Goal: Task Accomplishment & Management: Use online tool/utility

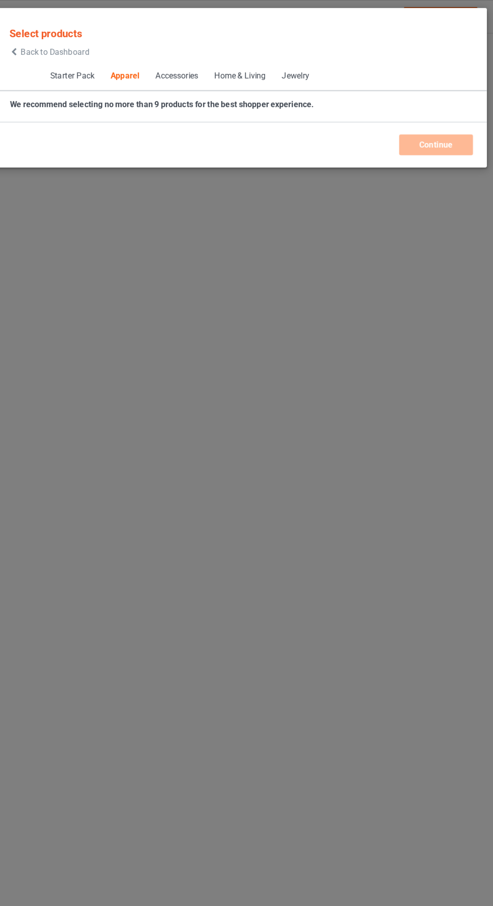
click at [51, 45] on icon at bounding box center [51, 45] width 9 height 7
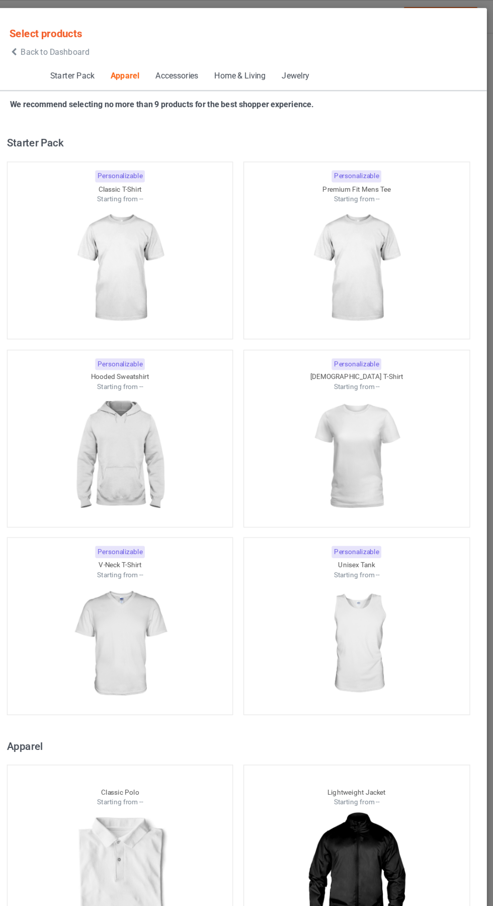
scroll to position [539, 0]
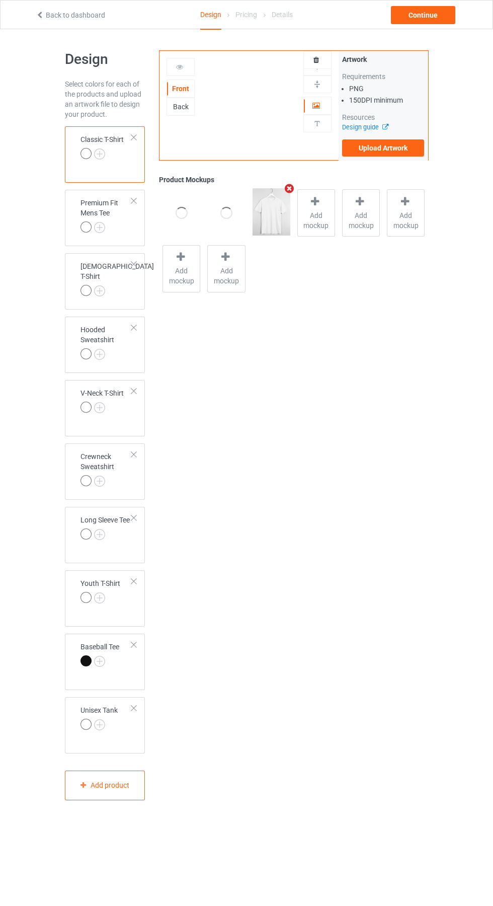
click at [479, 882] on body "Back to dashboard Design Pricing Details Continue Design Select colors for each…" at bounding box center [246, 482] width 493 height 906
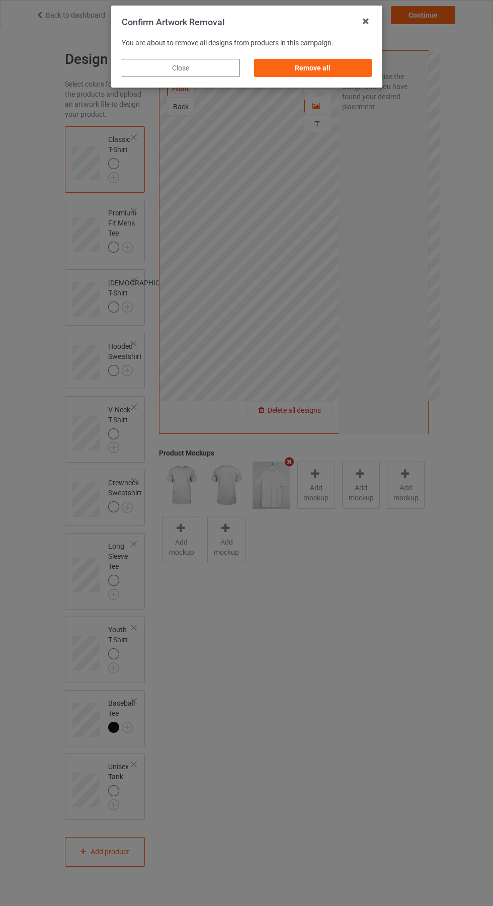
click at [310, 74] on div "Remove all" at bounding box center [313, 68] width 118 height 18
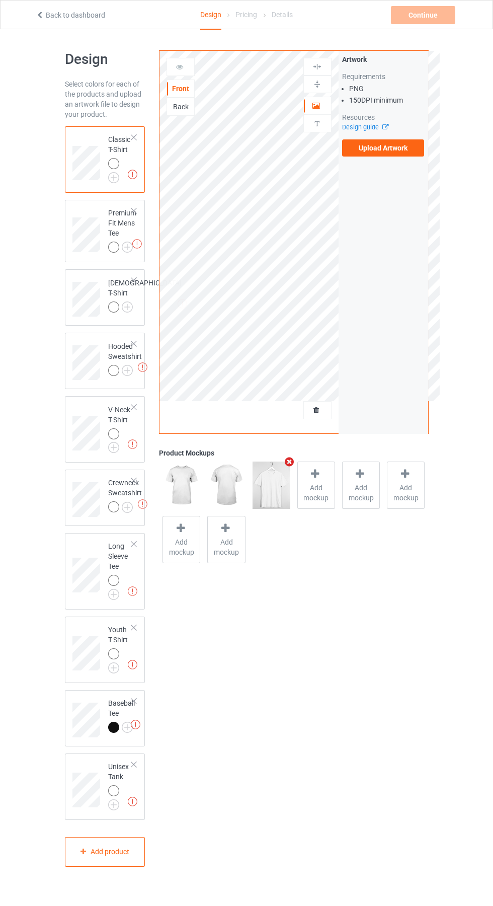
click at [408, 163] on div "Artwork Requirements PNG 150 DPI minimum Resources Design guide Upload Artwork" at bounding box center [384, 242] width 90 height 383
click at [392, 155] on label "Upload Artwork" at bounding box center [383, 147] width 83 height 17
click at [0, 0] on input "Upload Artwork" at bounding box center [0, 0] width 0 height 0
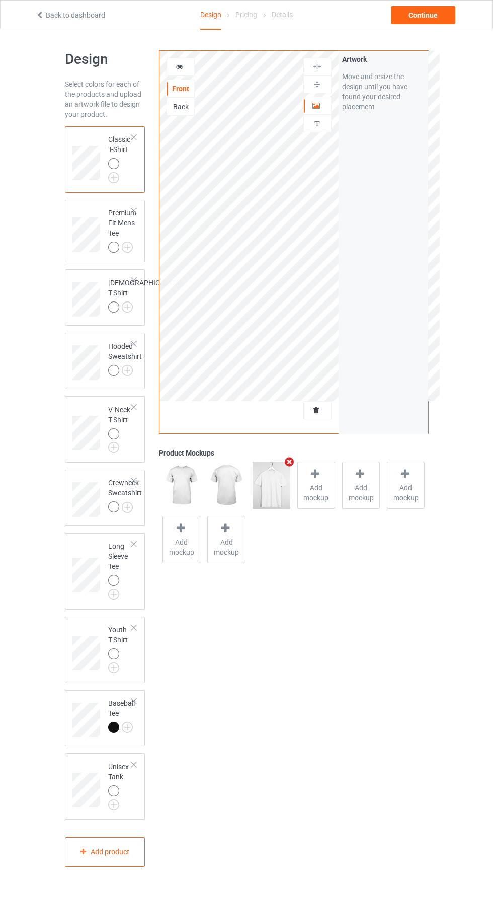
click at [0, 0] on img at bounding box center [0, 0] width 0 height 0
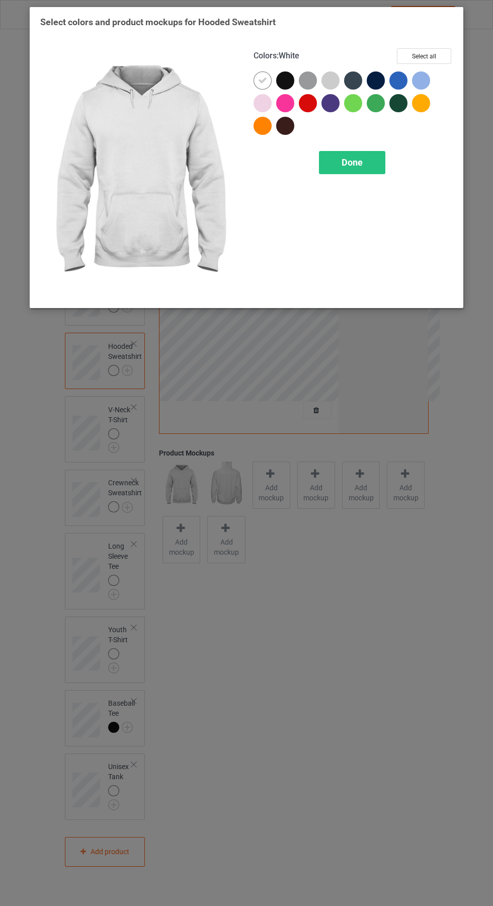
click at [356, 162] on span "Done" at bounding box center [352, 162] width 21 height 11
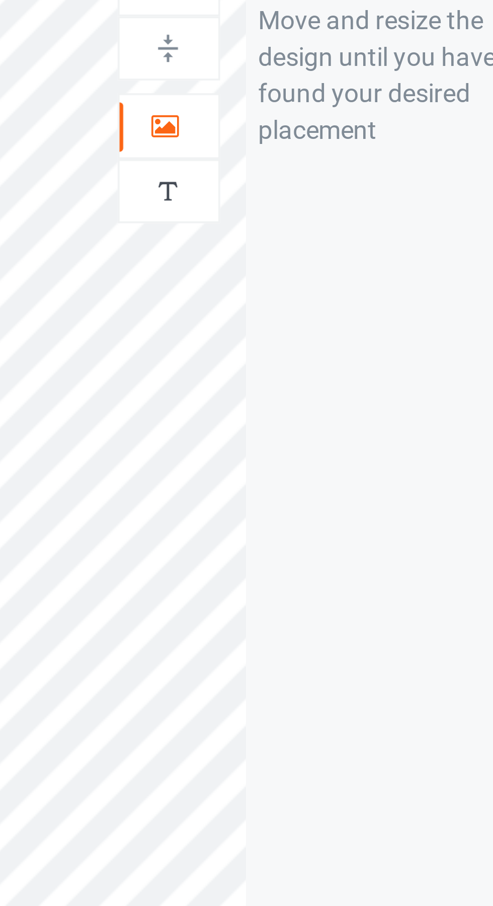
click at [319, 104] on icon at bounding box center [317, 104] width 9 height 7
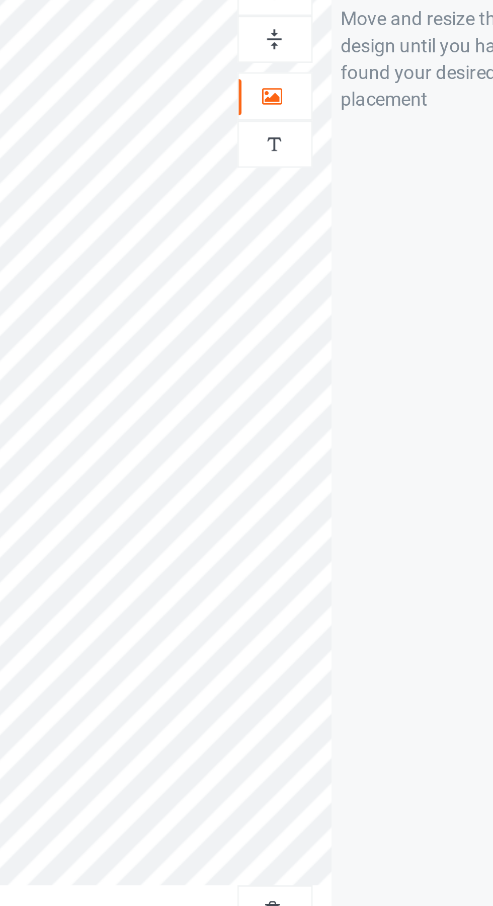
click at [320, 82] on img at bounding box center [318, 85] width 10 height 10
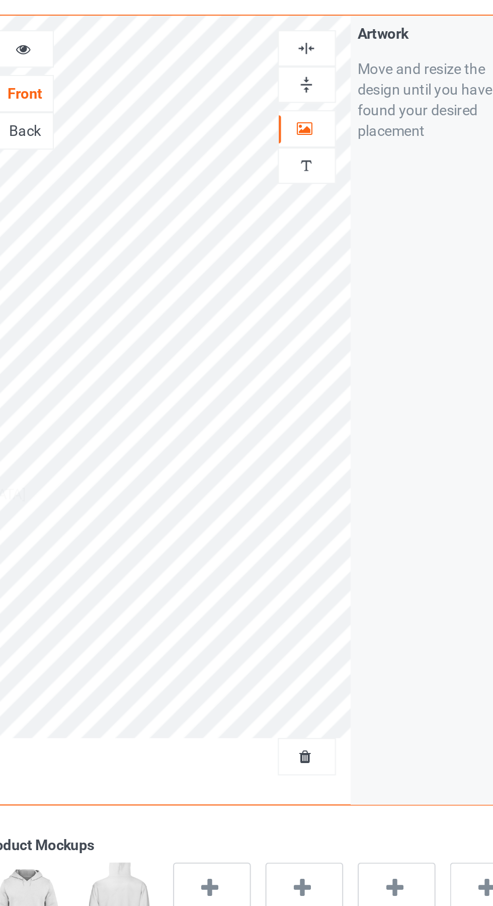
click at [324, 63] on div at bounding box center [317, 67] width 27 height 10
click at [324, 65] on div at bounding box center [317, 67] width 27 height 10
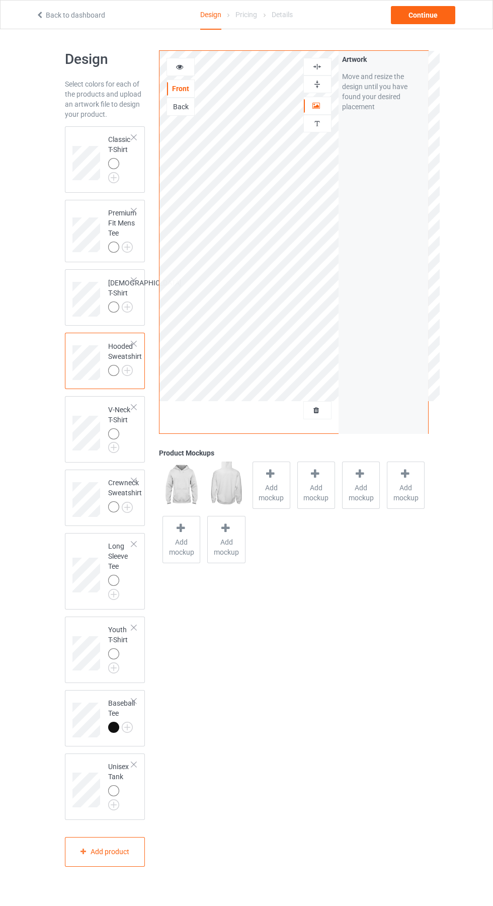
scroll to position [2, 0]
click at [437, 15] on div "Continue" at bounding box center [423, 15] width 64 height 18
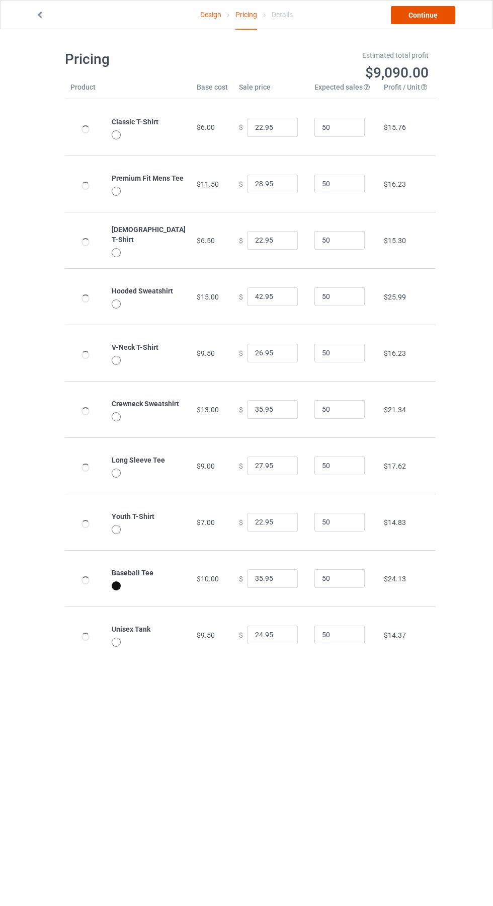
click at [441, 18] on link "Continue" at bounding box center [423, 15] width 64 height 18
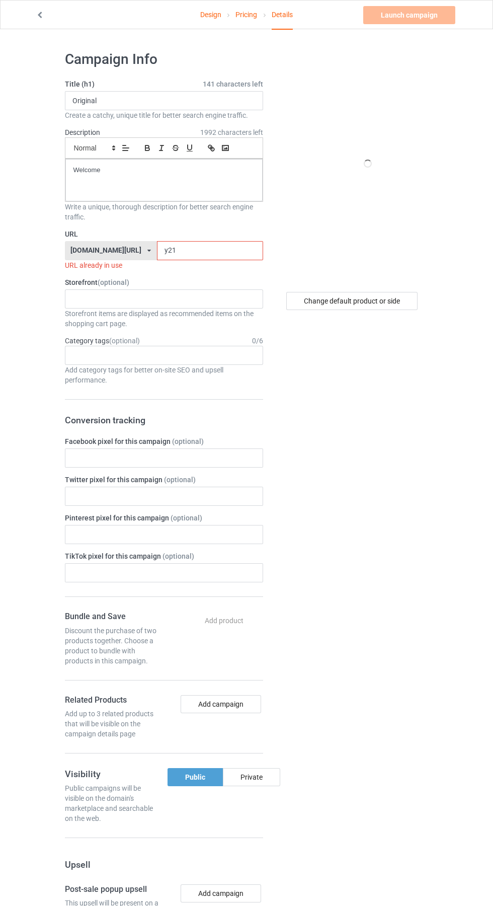
click at [188, 251] on input "y21" at bounding box center [210, 250] width 106 height 19
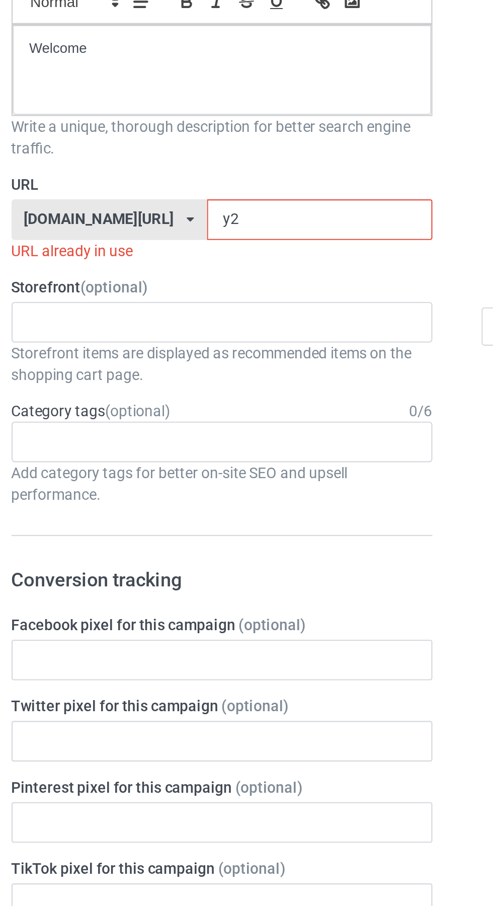
type input "y"
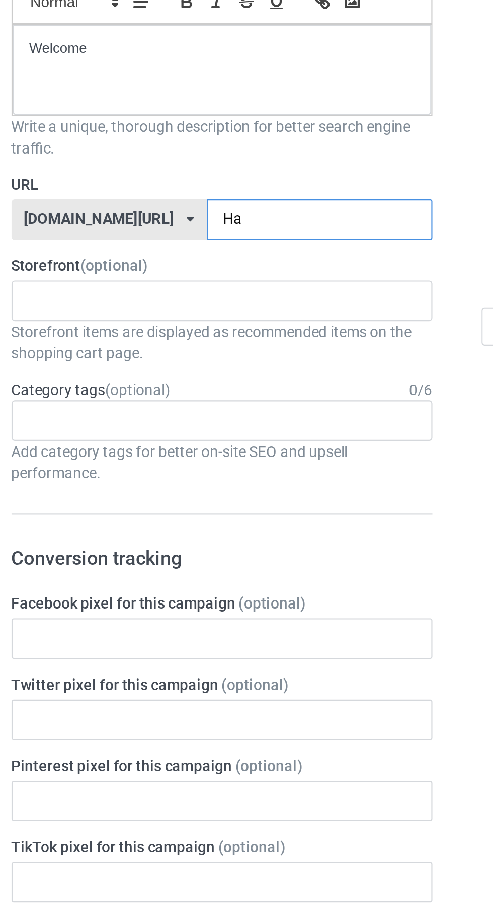
type input "Haq"
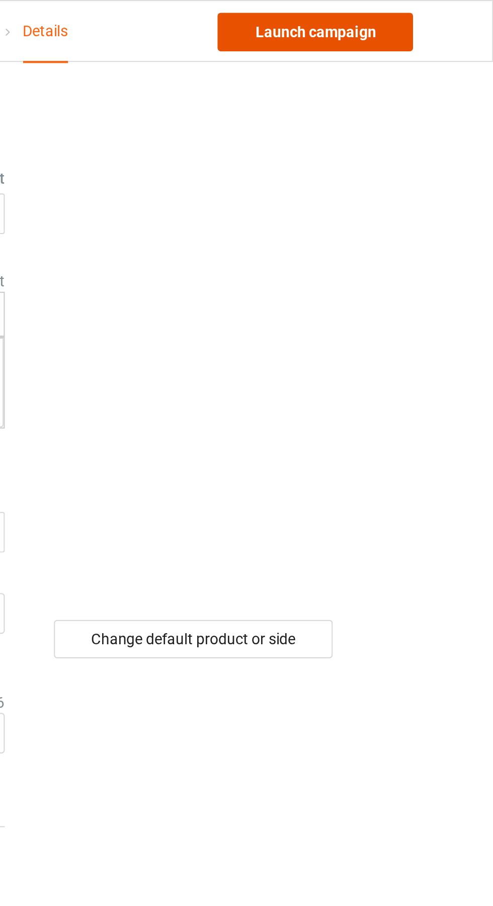
click at [433, 18] on link "Launch campaign" at bounding box center [410, 15] width 92 height 18
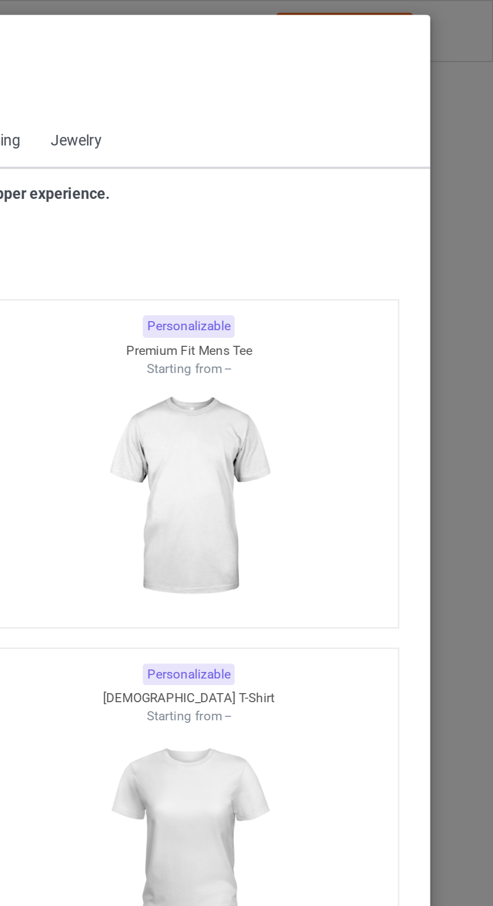
scroll to position [539, 0]
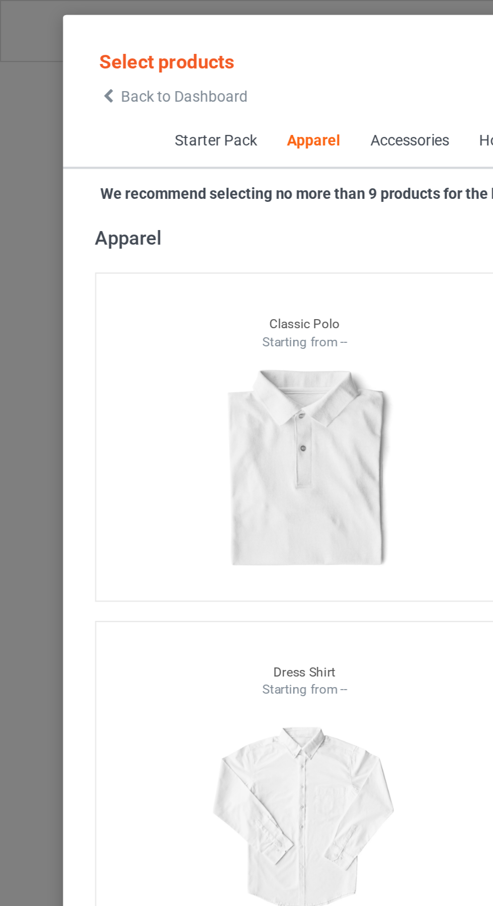
click at [59, 45] on span "Back to Dashboard" at bounding box center [87, 45] width 60 height 8
